Goal: Transaction & Acquisition: Purchase product/service

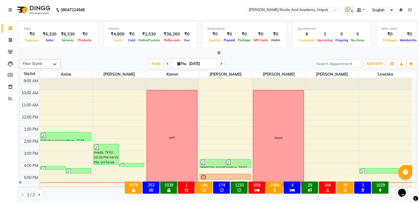
scroll to position [10, 0]
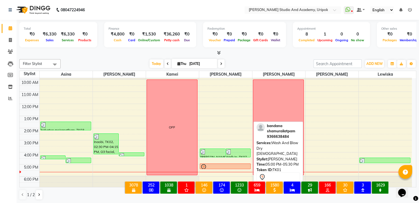
click at [241, 168] on div at bounding box center [225, 169] width 50 height 2
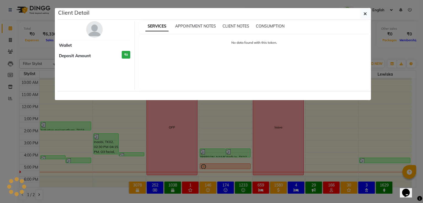
select select "7"
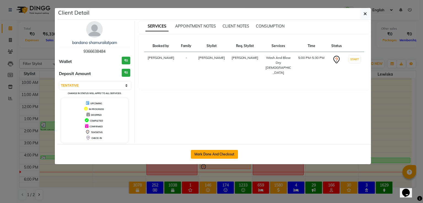
click at [221, 152] on button "Mark Done And Checkout" at bounding box center [214, 154] width 47 height 9
select select "service"
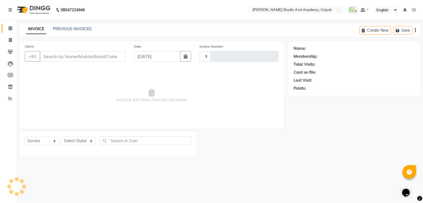
type input "1204"
select select "4880"
click at [400, 75] on div "Card on file:" at bounding box center [354, 73] width 121 height 6
click at [9, 28] on icon at bounding box center [11, 28] width 4 height 4
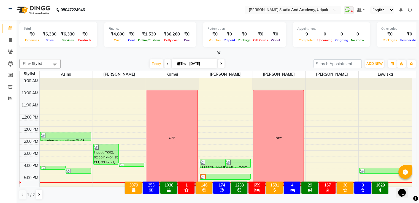
click at [222, 177] on div "× 3079 All Customers 253 All [DEMOGRAPHIC_DATA] Customer 1038 All [DEMOGRAPHIC_…" at bounding box center [256, 189] width 280 height 24
click at [210, 198] on div "× 3079 All Customers 253 All [DEMOGRAPHIC_DATA] Customer 1038 All [DEMOGRAPHIC_…" at bounding box center [256, 189] width 280 height 24
click at [207, 196] on div "× 3079 All Customers 253 All [DEMOGRAPHIC_DATA] Customer 1038 All [DEMOGRAPHIC_…" at bounding box center [256, 189] width 280 height 24
click at [215, 177] on div "× 3079 All Customers 253 All [DEMOGRAPHIC_DATA] Customer 1038 All [DEMOGRAPHIC_…" at bounding box center [256, 189] width 280 height 24
click at [217, 177] on div "× 3079 All Customers 253 All [DEMOGRAPHIC_DATA] Customer 1038 All [DEMOGRAPHIC_…" at bounding box center [256, 189] width 280 height 24
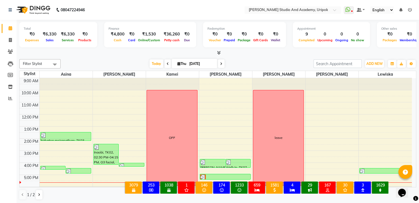
scroll to position [10, 0]
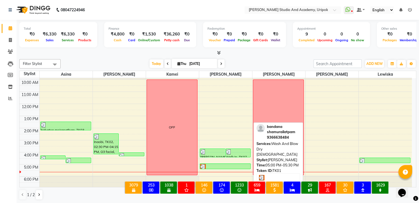
click at [216, 167] on div at bounding box center [225, 167] width 50 height 6
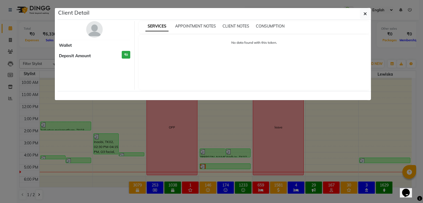
select select "3"
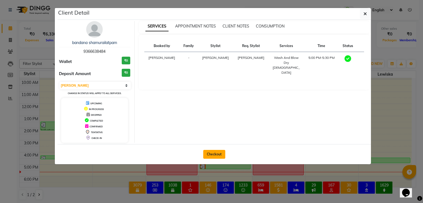
click at [212, 151] on button "Checkout" at bounding box center [214, 154] width 22 height 9
select select "service"
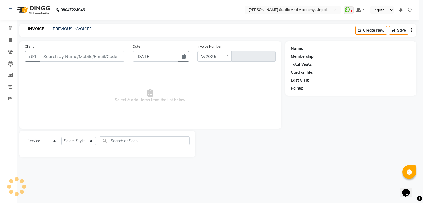
select select "4880"
type input "1204"
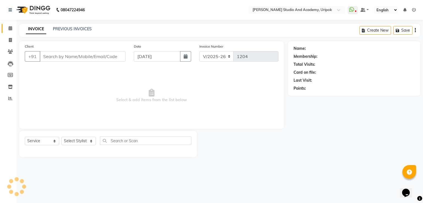
type input "93******84"
select select "29614"
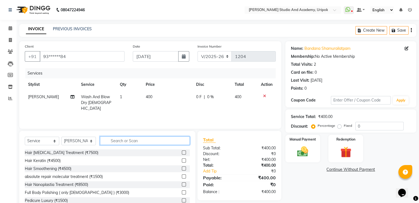
click at [126, 139] on input "text" at bounding box center [145, 141] width 90 height 9
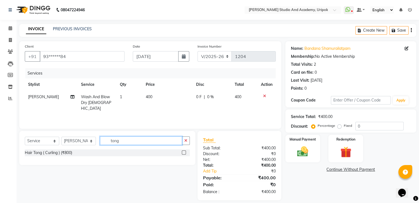
type input "tong"
click at [183, 153] on label at bounding box center [184, 153] width 4 height 4
click at [183, 153] on input "checkbox" at bounding box center [184, 153] width 4 height 4
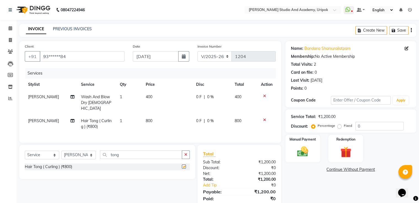
checkbox input "false"
click at [264, 96] on icon at bounding box center [264, 96] width 3 height 4
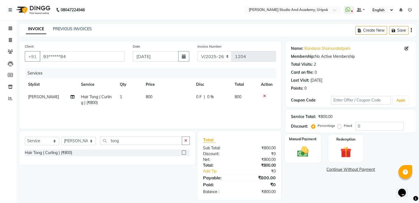
click at [307, 152] on img at bounding box center [302, 151] width 18 height 13
click at [342, 169] on span "GPay" at bounding box center [344, 170] width 11 height 6
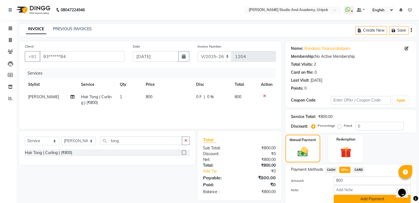
click at [356, 201] on button "Add Payment" at bounding box center [372, 199] width 77 height 9
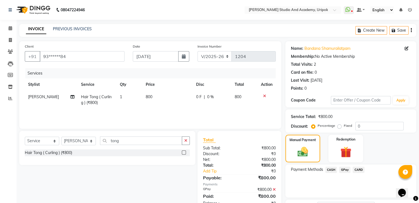
scroll to position [45, 0]
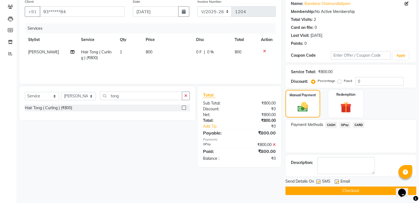
click at [374, 189] on button "Checkout" at bounding box center [350, 191] width 131 height 9
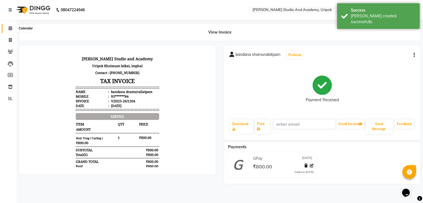
click at [9, 28] on icon at bounding box center [11, 28] width 4 height 4
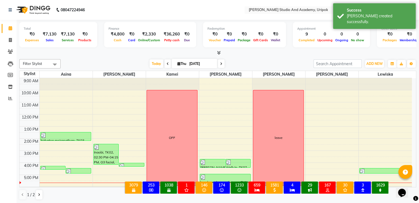
scroll to position [10, 0]
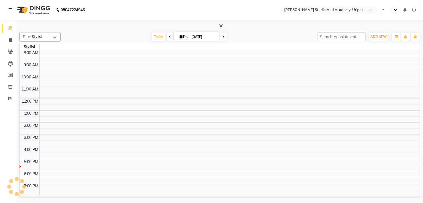
select select "en"
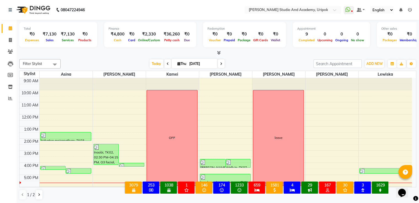
scroll to position [10, 0]
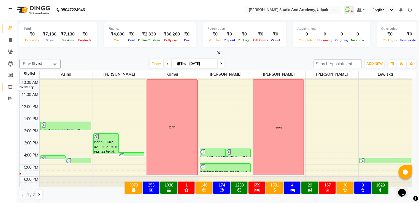
click at [10, 88] on icon at bounding box center [10, 87] width 5 height 4
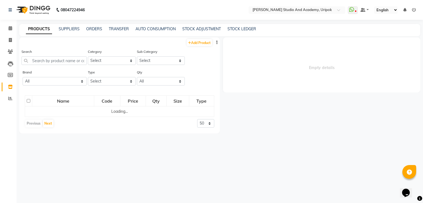
select select
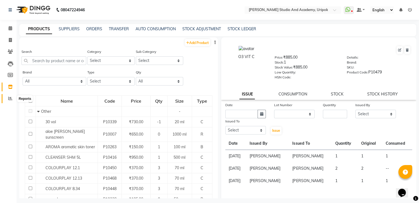
click at [7, 97] on span at bounding box center [11, 99] width 10 height 6
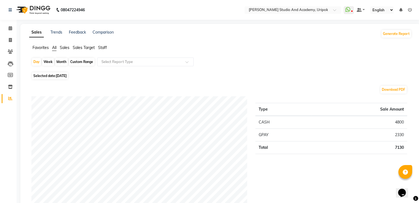
click at [81, 49] on span "Sales Target" at bounding box center [84, 47] width 22 height 5
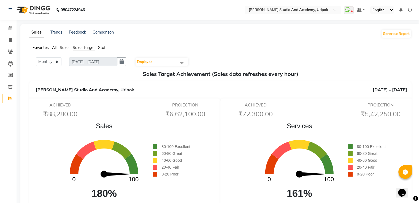
click at [185, 63] on span at bounding box center [181, 63] width 11 height 10
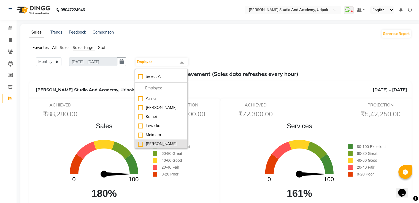
click at [151, 141] on li "[PERSON_NAME]" at bounding box center [161, 144] width 52 height 9
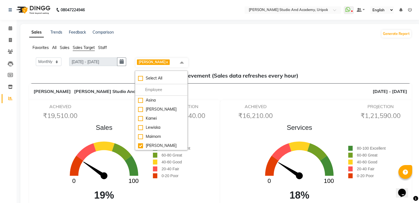
click at [66, 134] on div "Sales 0 100 19%" at bounding box center [104, 163] width 98 height 80
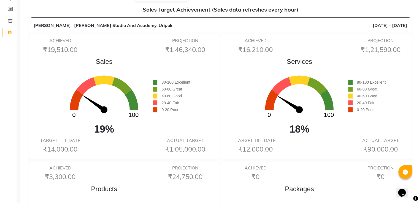
scroll to position [55, 0]
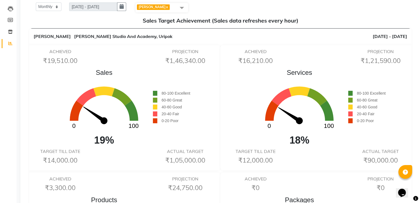
click at [166, 6] on link "x" at bounding box center [167, 7] width 2 height 4
checkbox input "false"
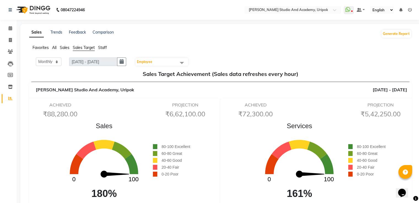
click at [184, 61] on span at bounding box center [181, 63] width 11 height 10
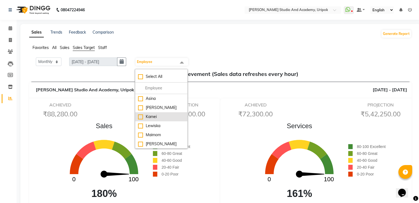
click at [157, 119] on div "Kamei" at bounding box center [161, 117] width 47 height 6
checkbox input "true"
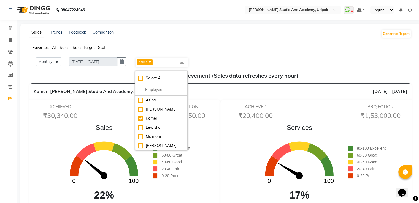
click at [230, 170] on div "Services 0 100 17% 80-100 Excellent 60-80 Great 40-60 Good 20-40 Fair 0-20 Poor" at bounding box center [318, 163] width 190 height 80
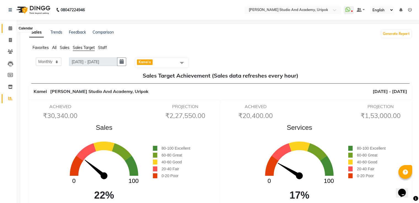
click at [6, 30] on span at bounding box center [11, 28] width 10 height 6
